Goal: Information Seeking & Learning: Learn about a topic

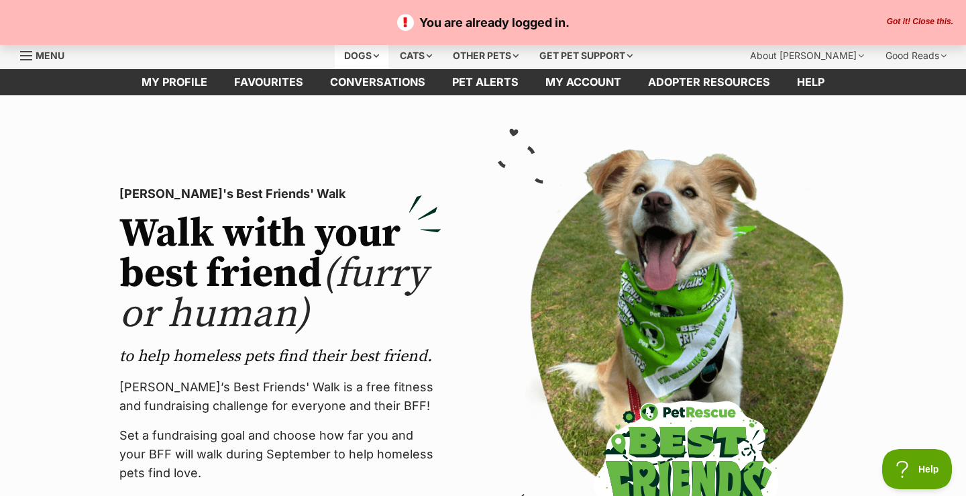
click at [342, 54] on div "Dogs" at bounding box center [362, 55] width 54 height 27
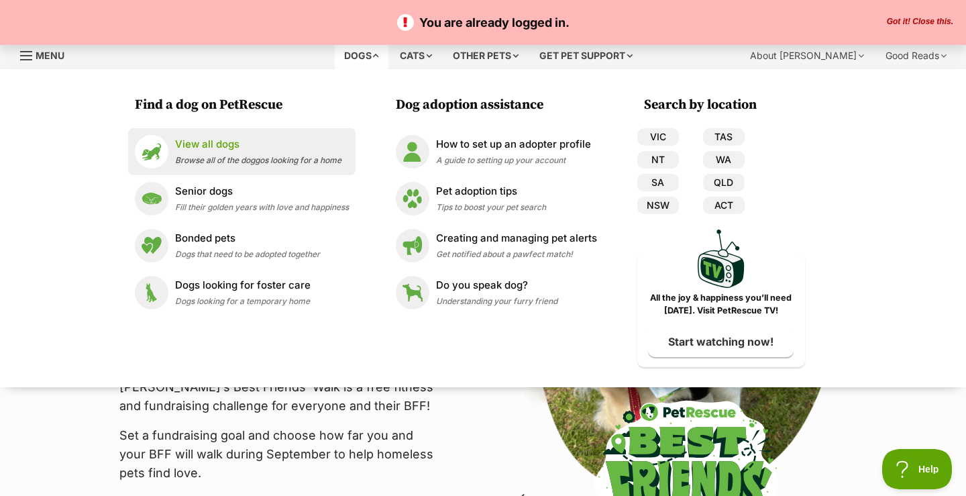
click at [255, 158] on span "Browse all of the doggos looking for a home" at bounding box center [258, 160] width 166 height 10
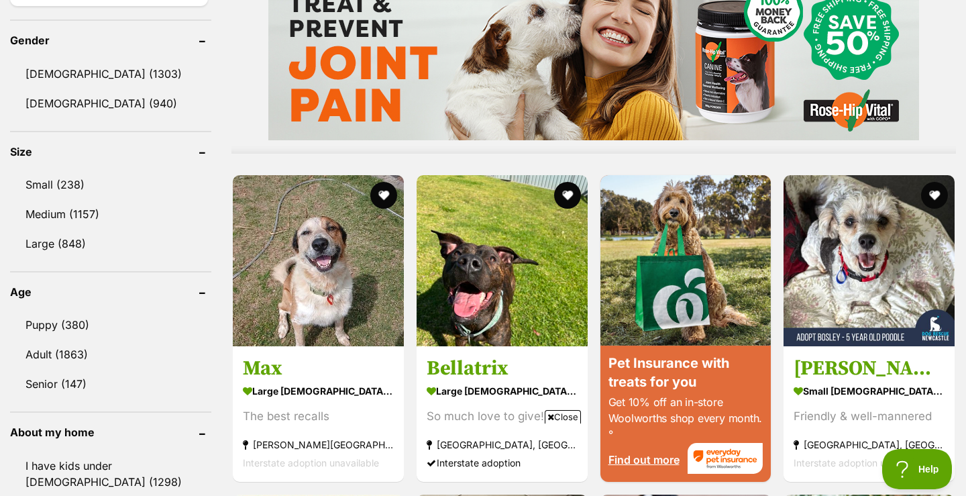
scroll to position [1139, 0]
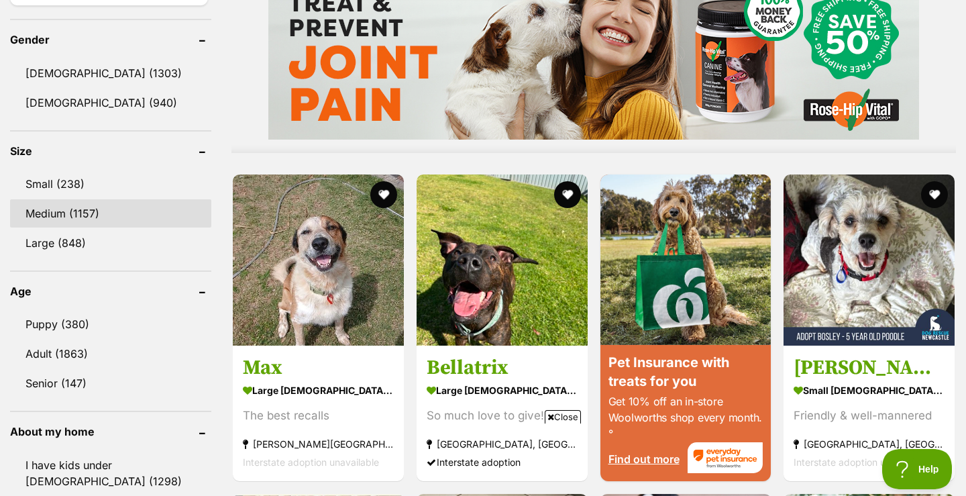
click at [133, 210] on link "Medium (1157)" at bounding box center [110, 213] width 201 height 28
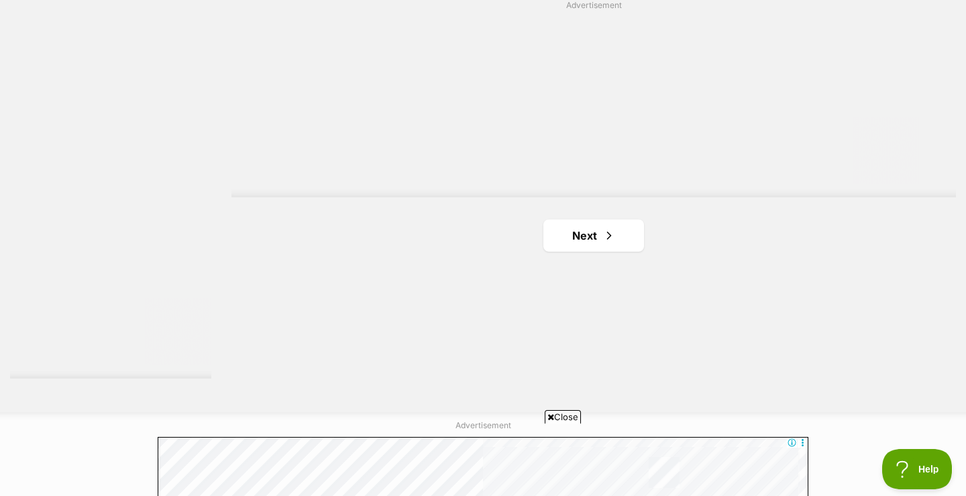
scroll to position [2425, 0]
click at [625, 241] on link "Next" at bounding box center [593, 237] width 101 height 32
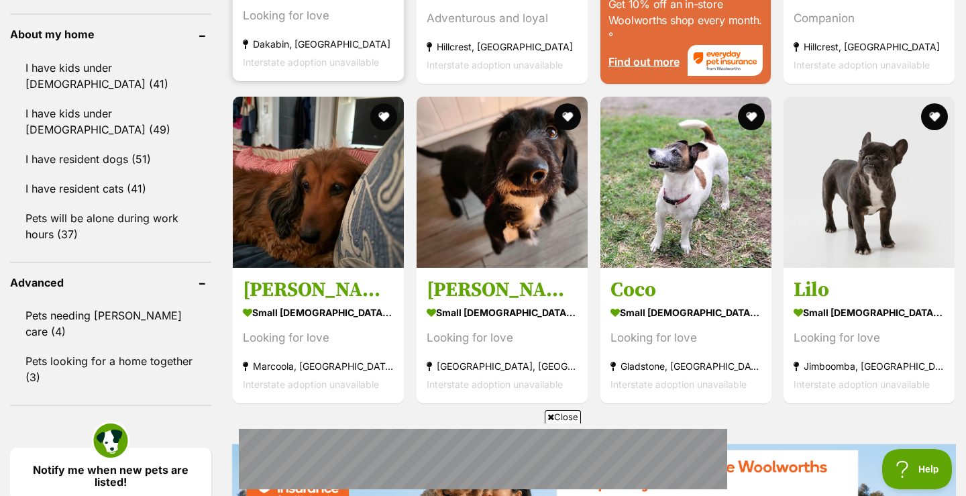
scroll to position [1542, 0]
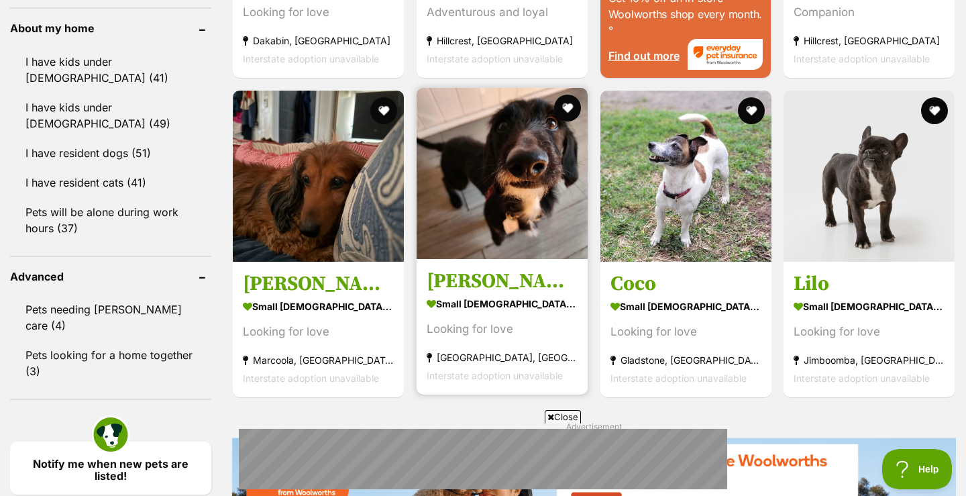
click at [496, 195] on img at bounding box center [502, 173] width 171 height 171
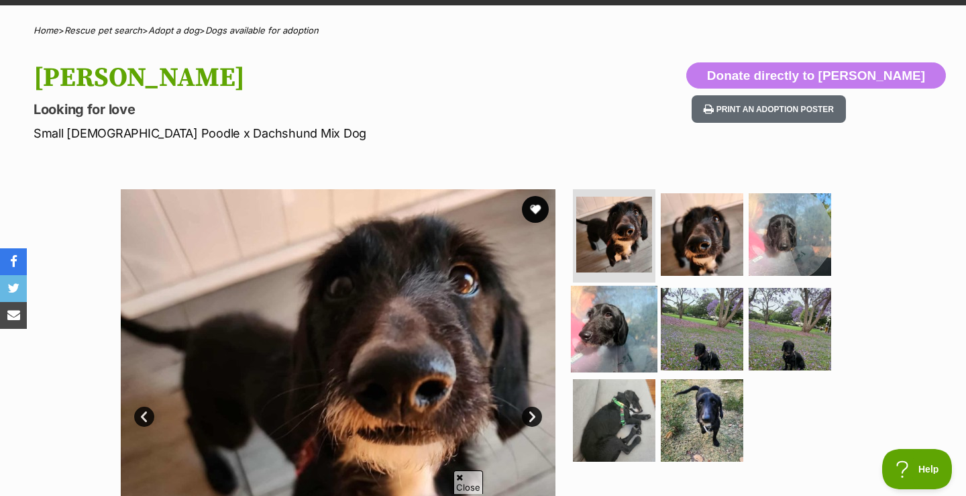
click at [608, 327] on img at bounding box center [614, 329] width 87 height 87
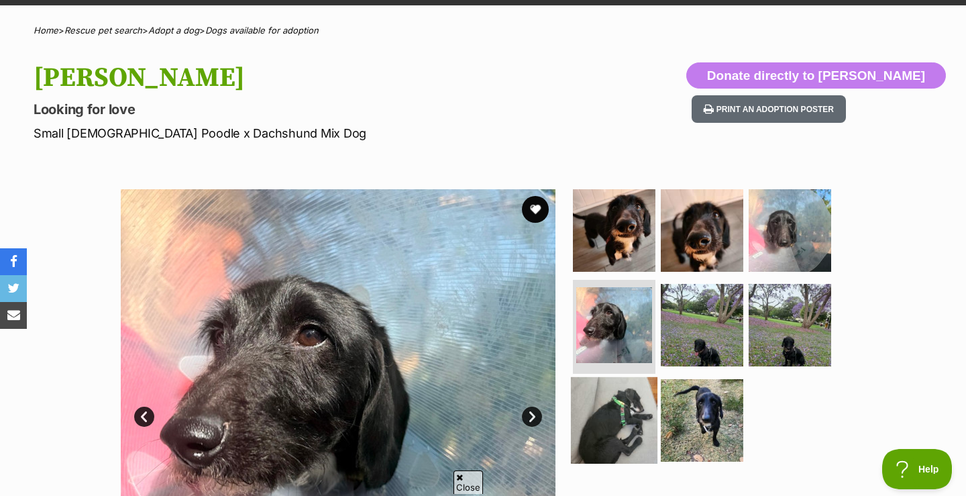
click at [631, 406] on img at bounding box center [614, 420] width 87 height 87
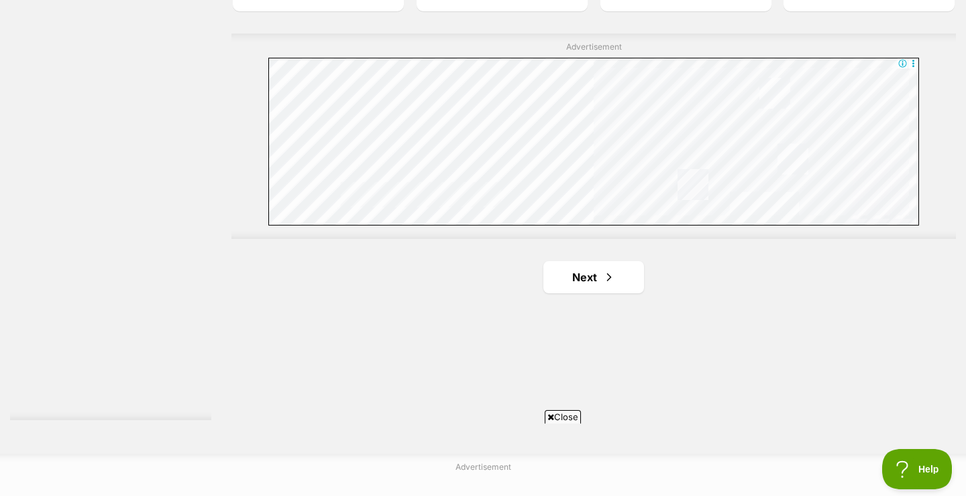
scroll to position [2500, 0]
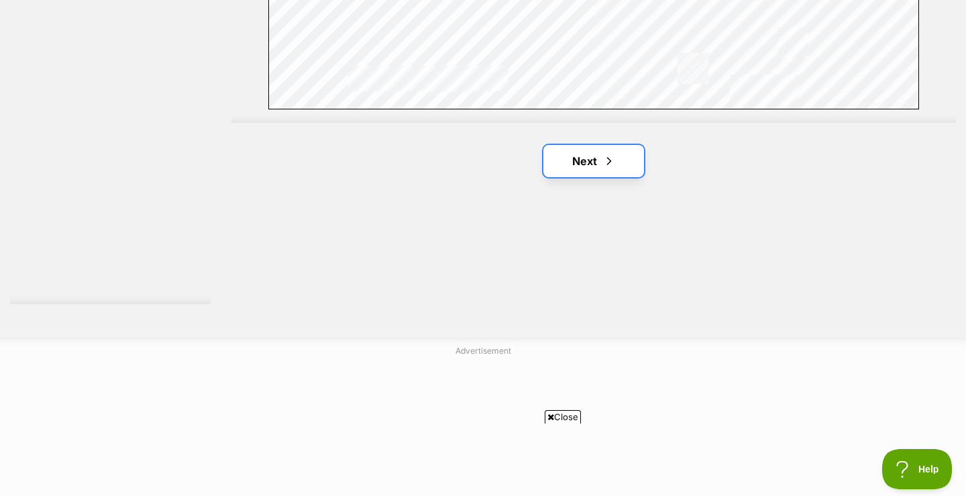
click at [572, 168] on link "Next" at bounding box center [593, 161] width 101 height 32
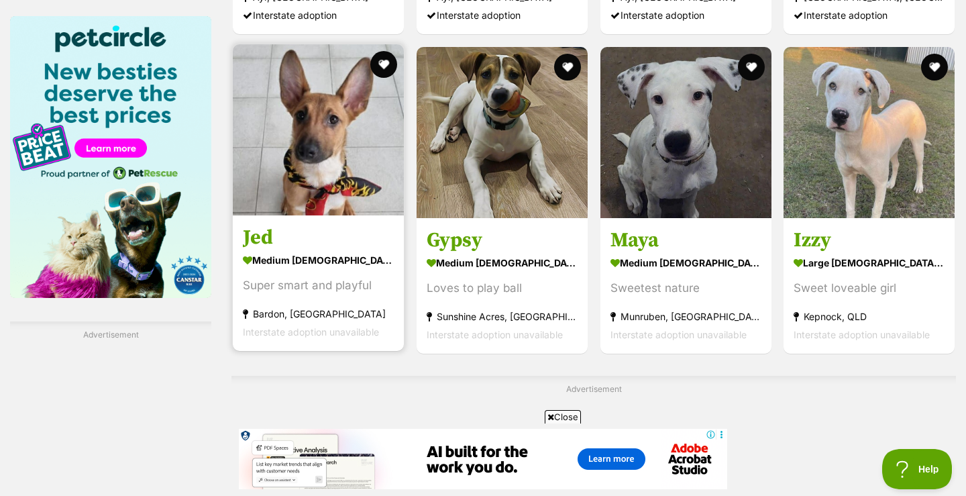
scroll to position [2038, 0]
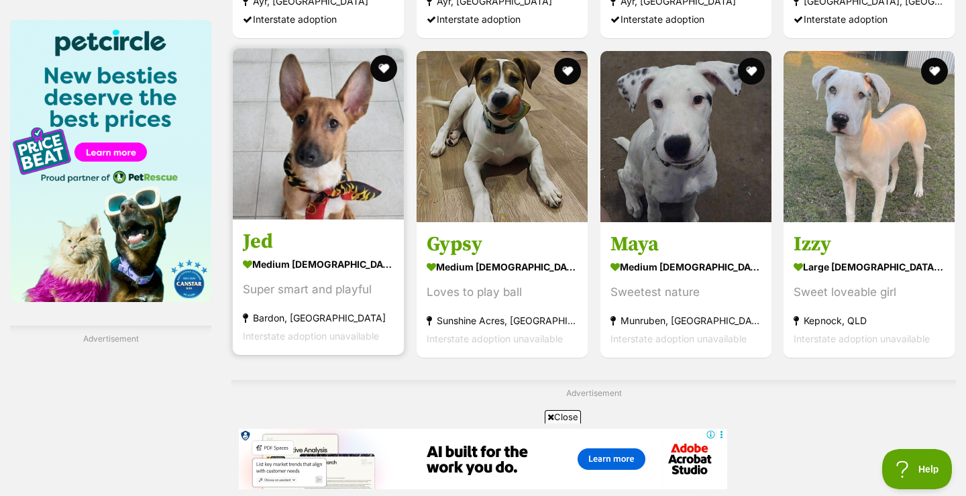
click at [281, 167] on img at bounding box center [318, 133] width 171 height 171
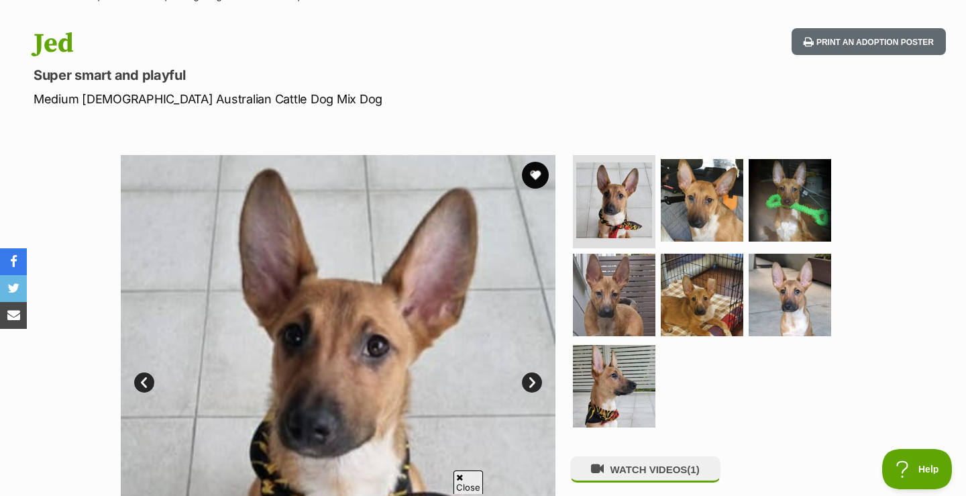
scroll to position [129, 0]
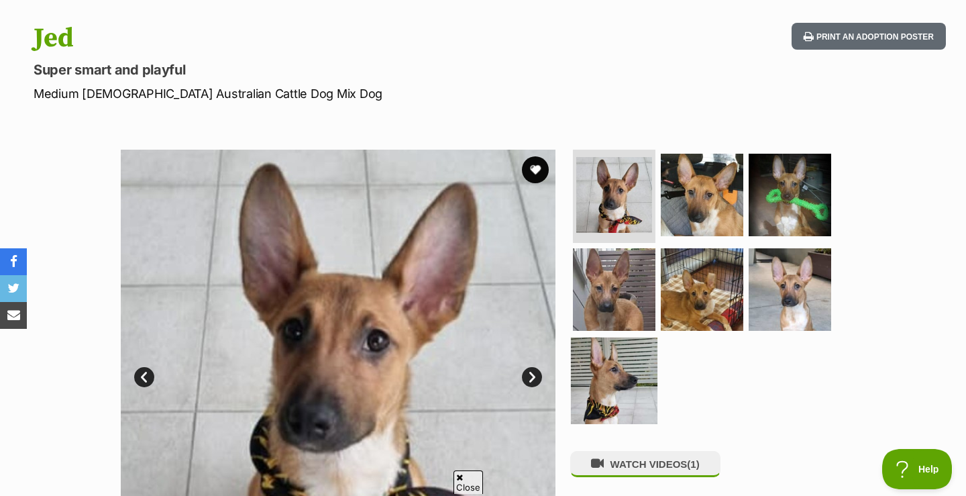
click at [626, 396] on img at bounding box center [614, 380] width 87 height 87
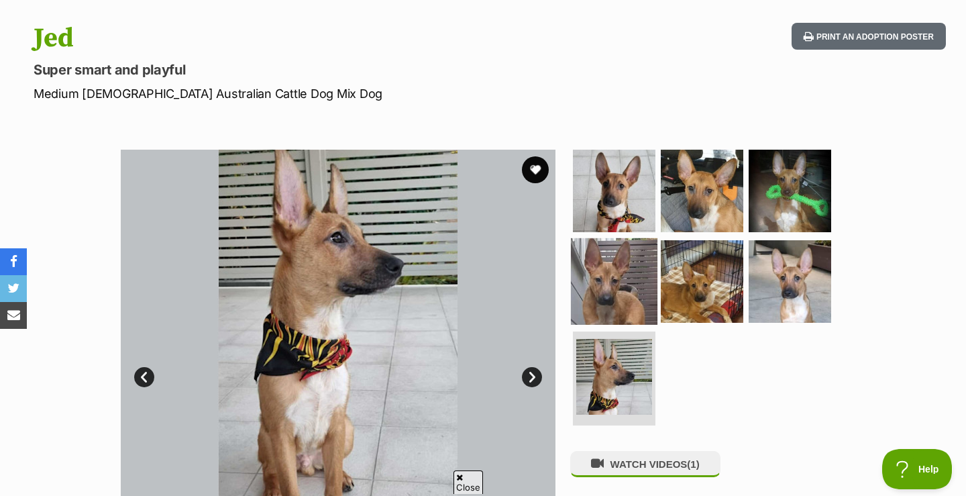
scroll to position [0, 0]
click at [604, 317] on img at bounding box center [614, 281] width 87 height 87
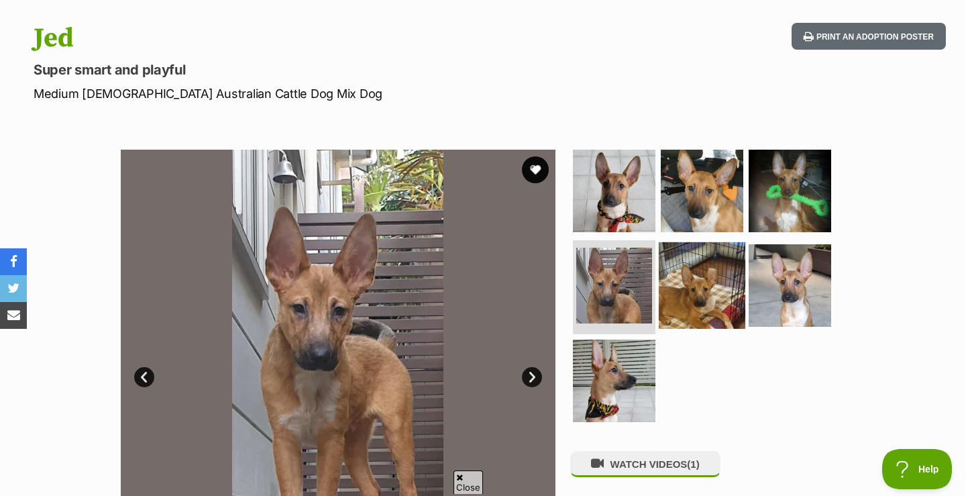
click at [677, 313] on img at bounding box center [702, 285] width 87 height 87
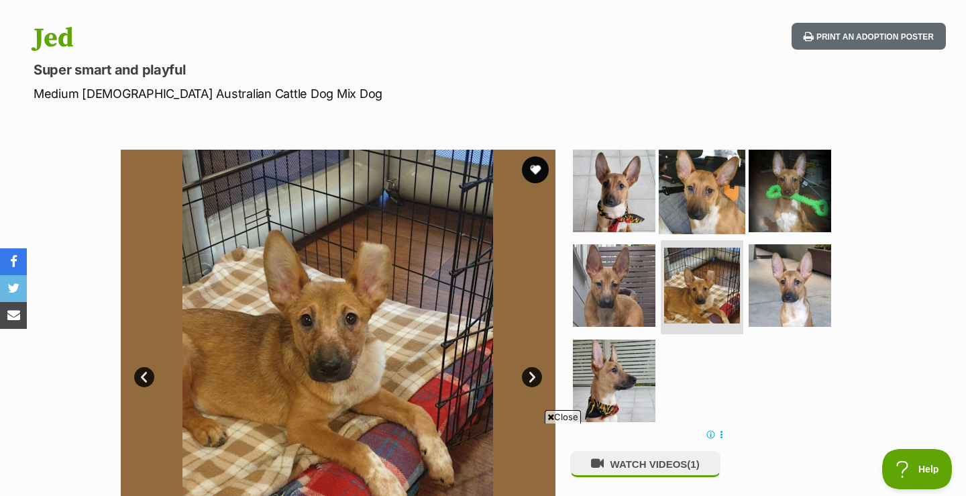
click at [708, 186] on img at bounding box center [702, 190] width 87 height 87
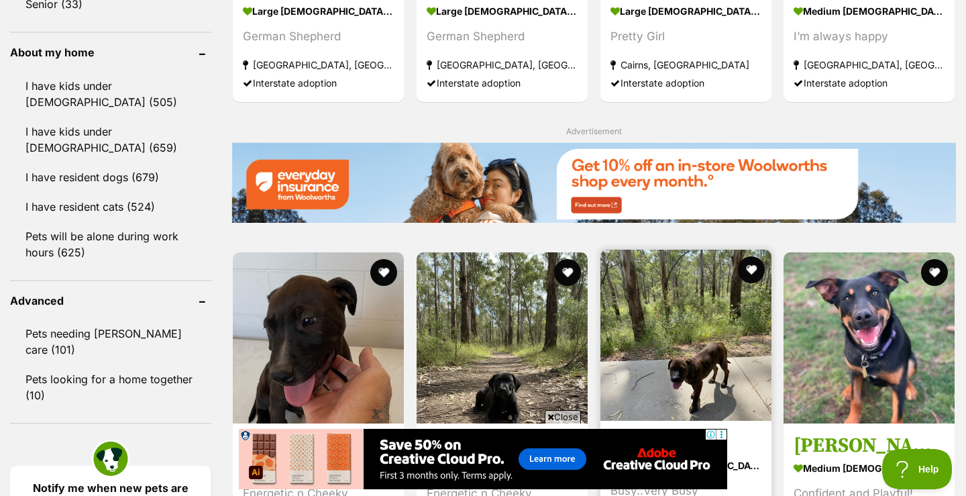
scroll to position [1519, 0]
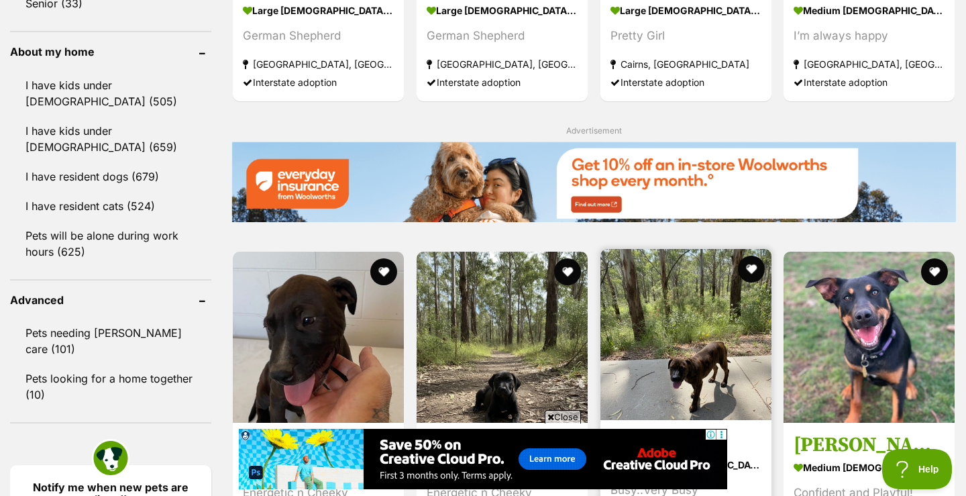
click at [677, 249] on img at bounding box center [685, 334] width 171 height 171
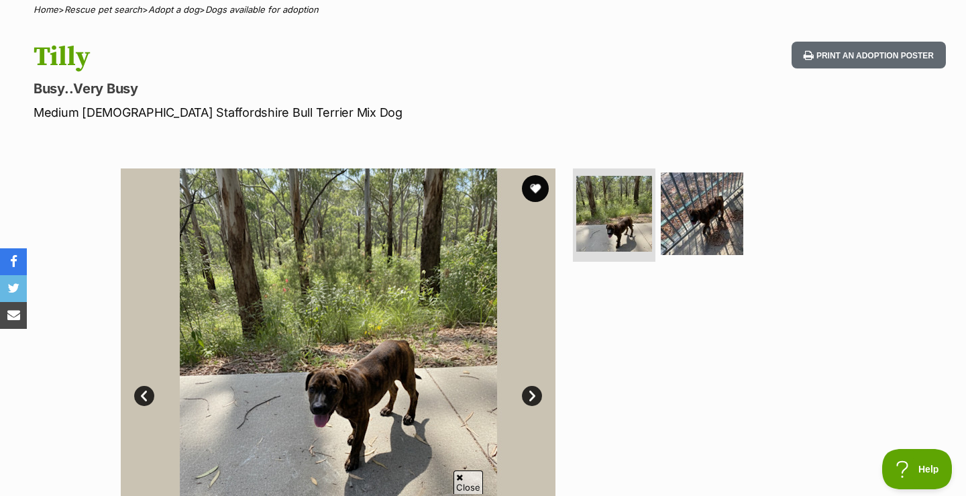
scroll to position [140, 0]
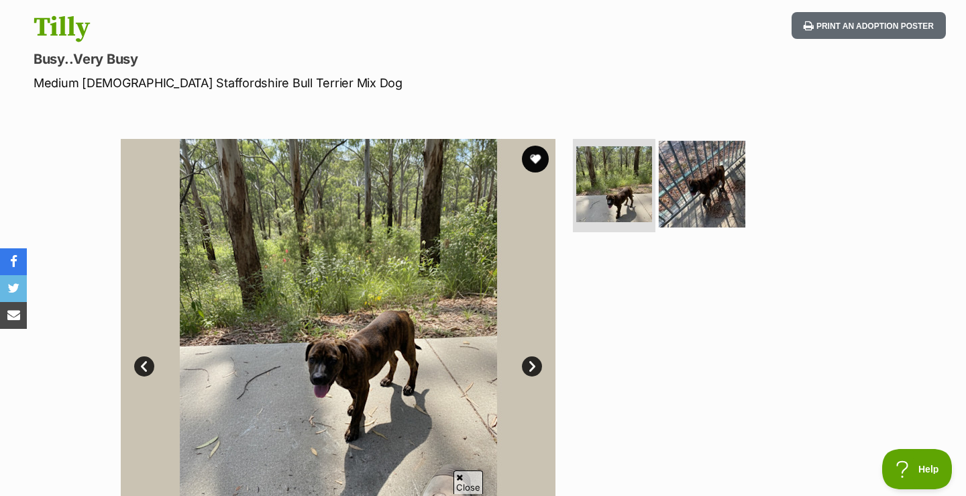
click at [702, 164] on img at bounding box center [702, 183] width 87 height 87
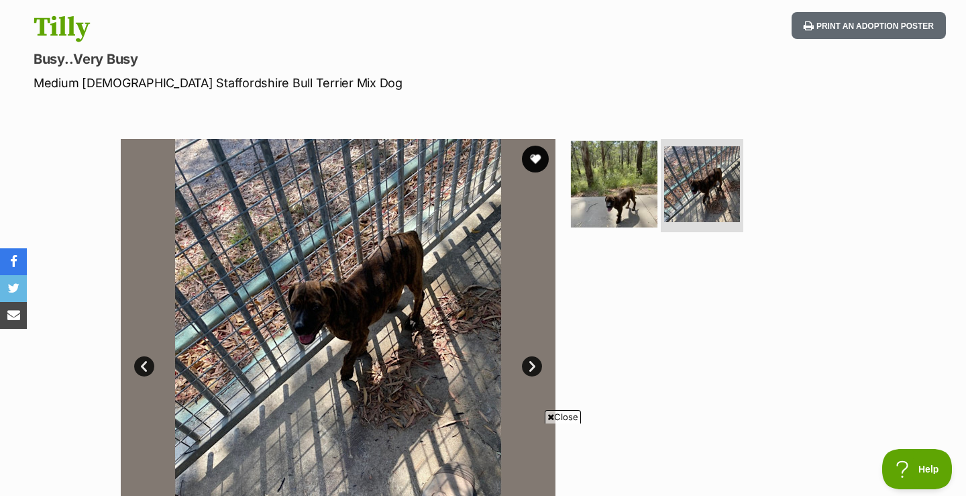
scroll to position [0, 0]
click at [636, 185] on img at bounding box center [614, 183] width 87 height 87
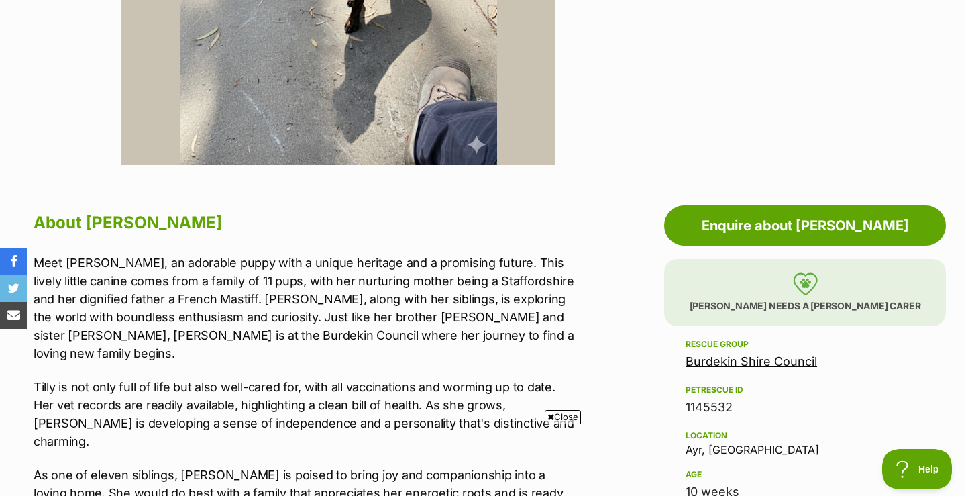
scroll to position [550, 0]
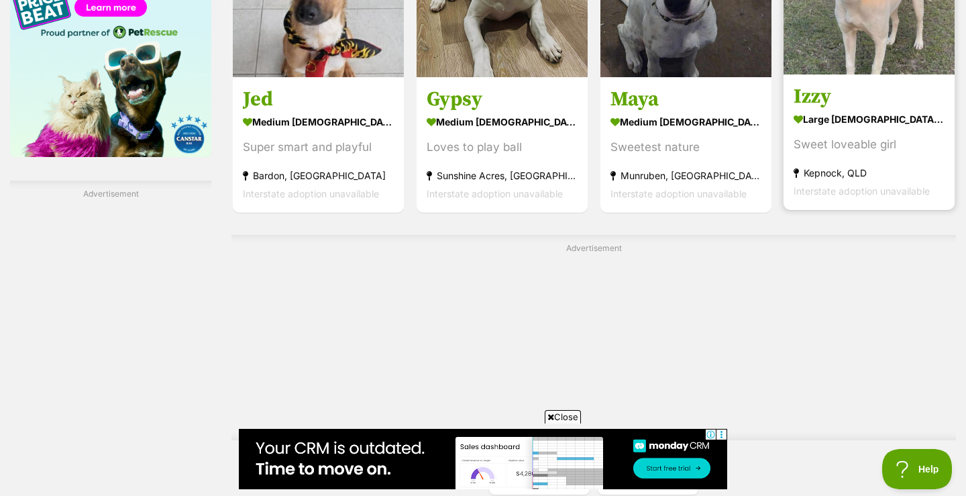
scroll to position [2209, 0]
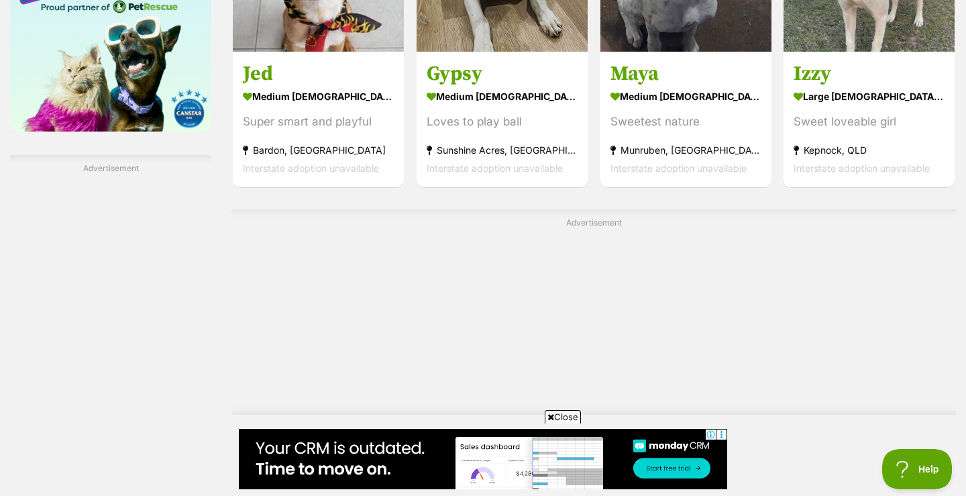
click at [661, 445] on span "Next page" at bounding box center [663, 453] width 13 height 16
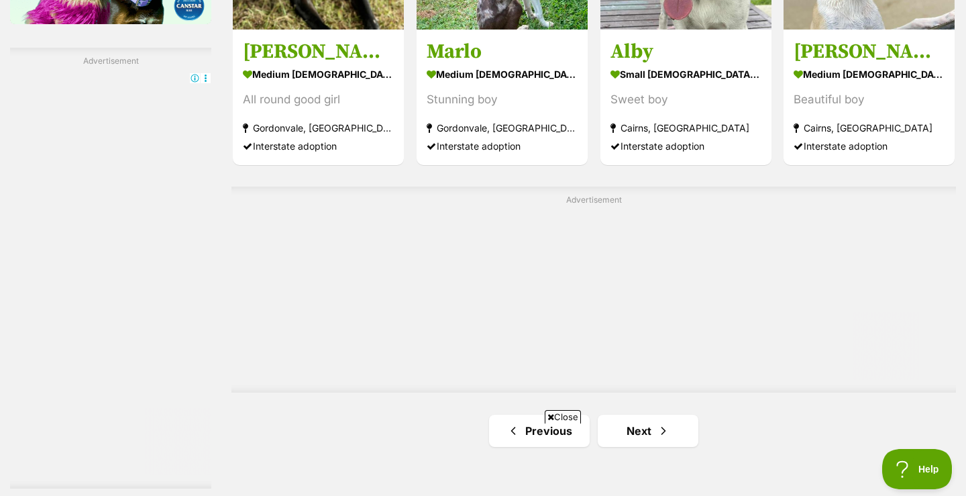
scroll to position [2340, 0]
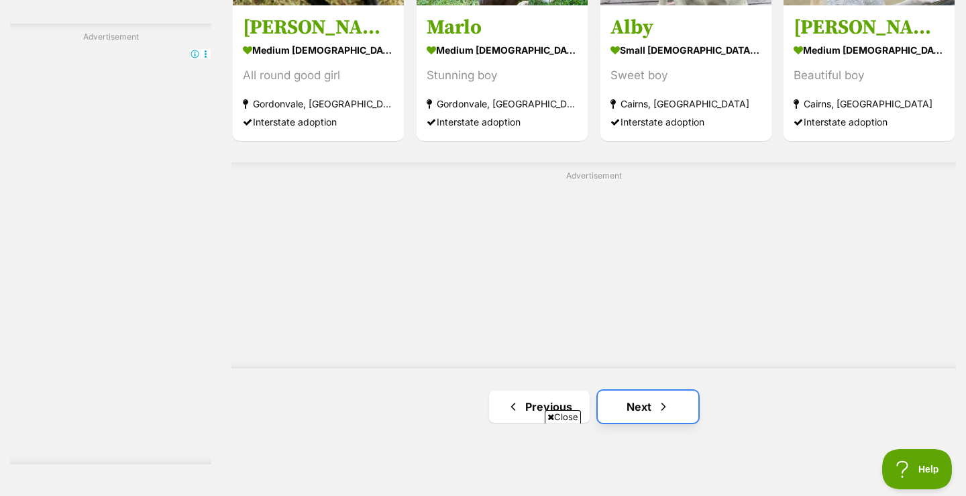
click at [630, 397] on link "Next" at bounding box center [648, 406] width 101 height 32
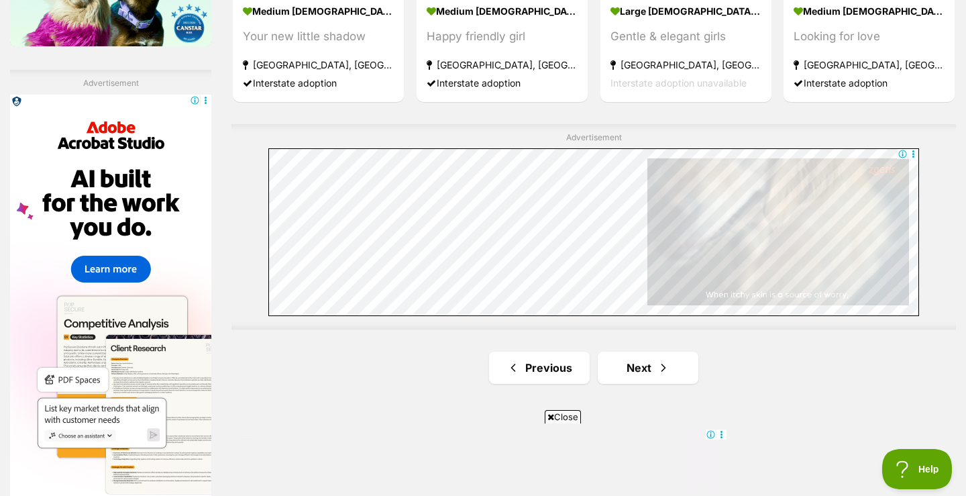
scroll to position [2317, 0]
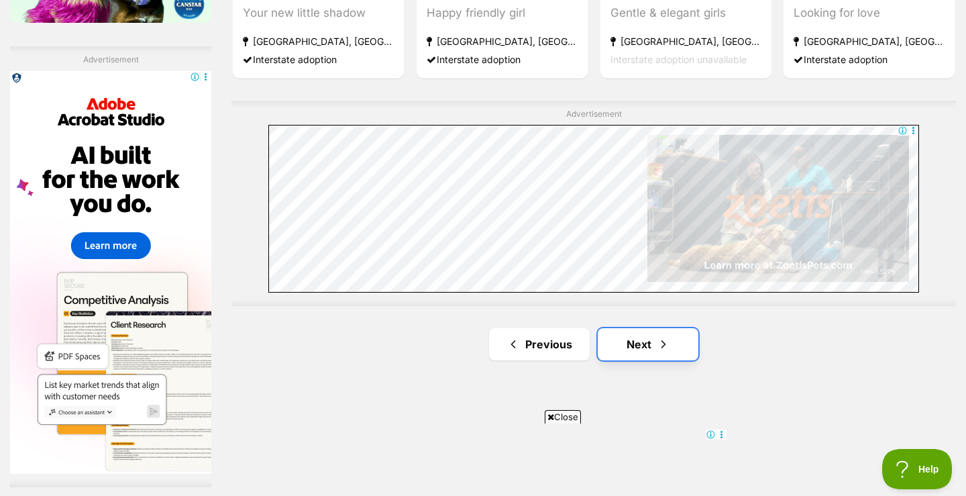
click at [635, 353] on link "Next" at bounding box center [648, 344] width 101 height 32
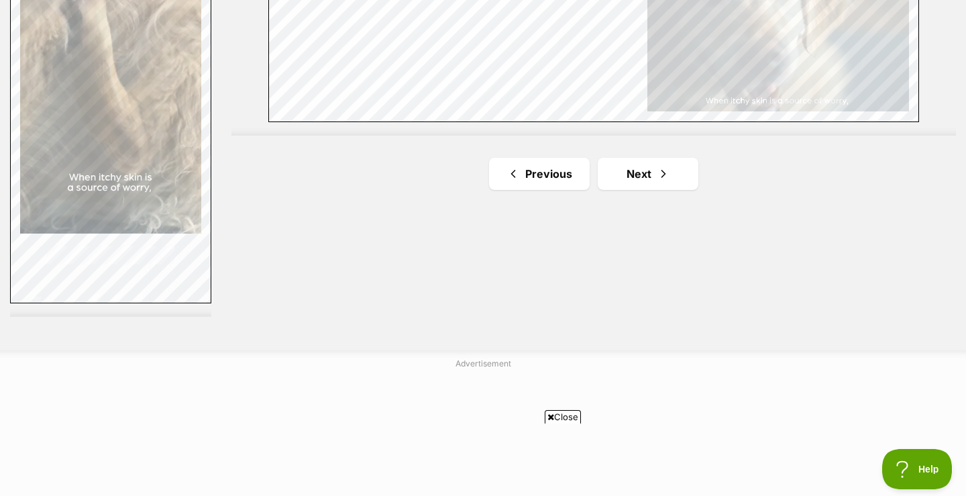
scroll to position [2523, 0]
